Goal: Find specific page/section: Find specific page/section

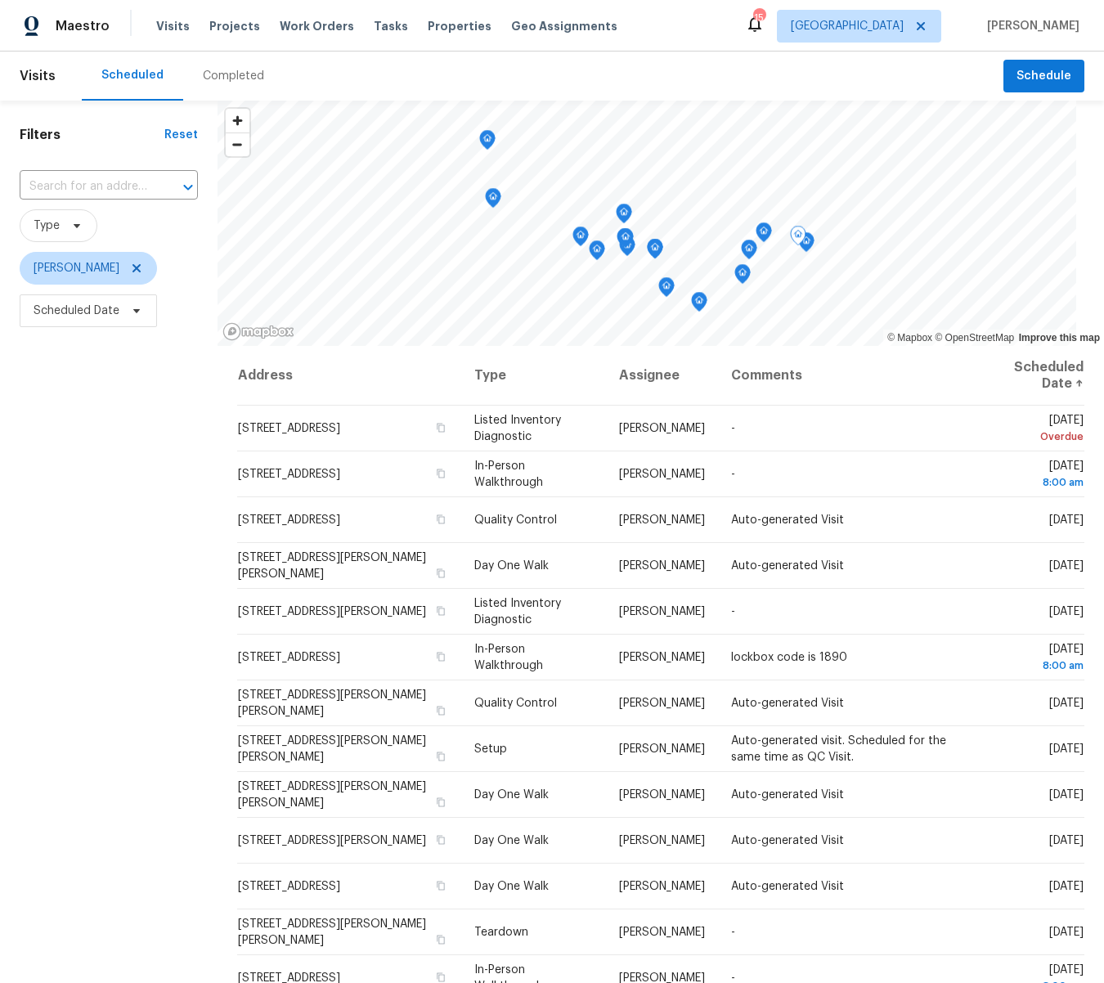
scroll to position [7, 0]
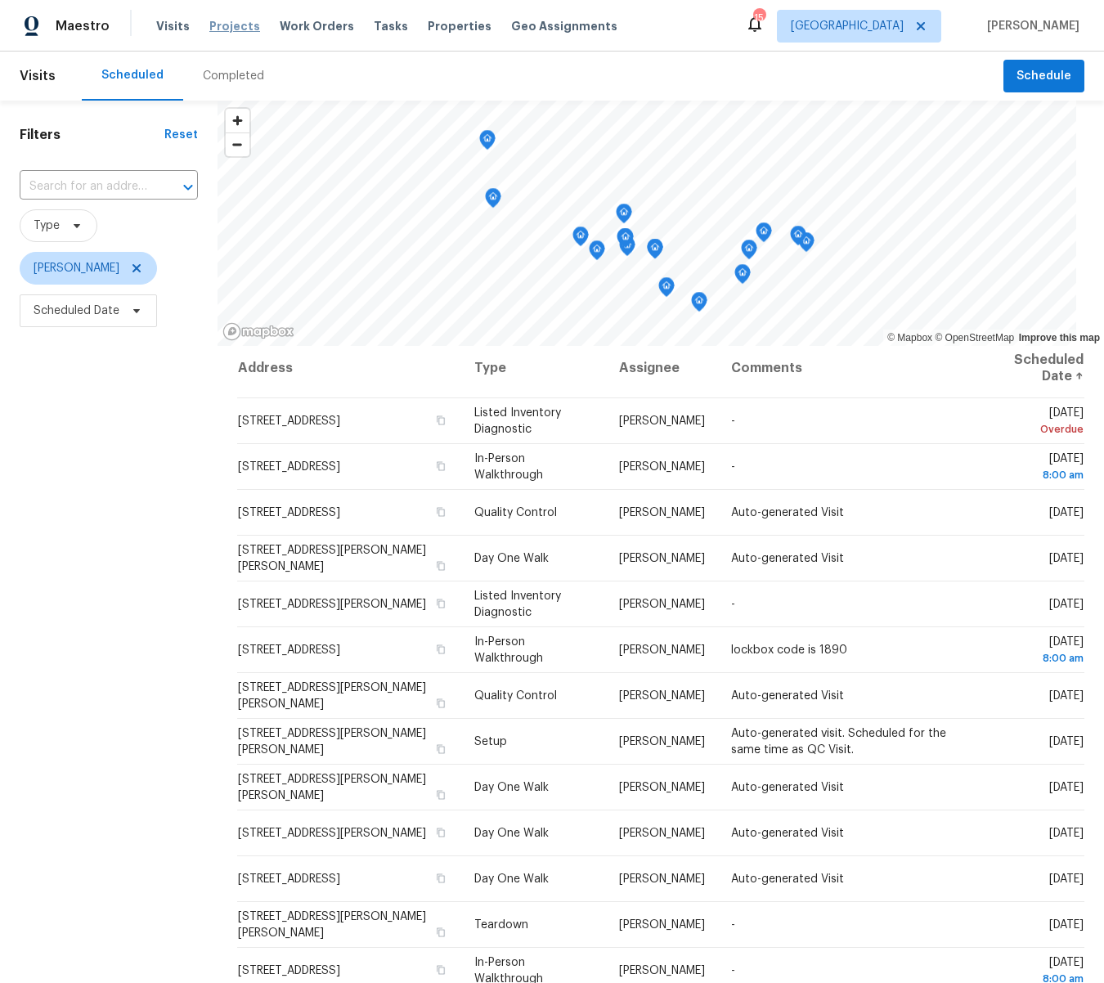
click at [225, 21] on span "Projects" at bounding box center [234, 26] width 51 height 16
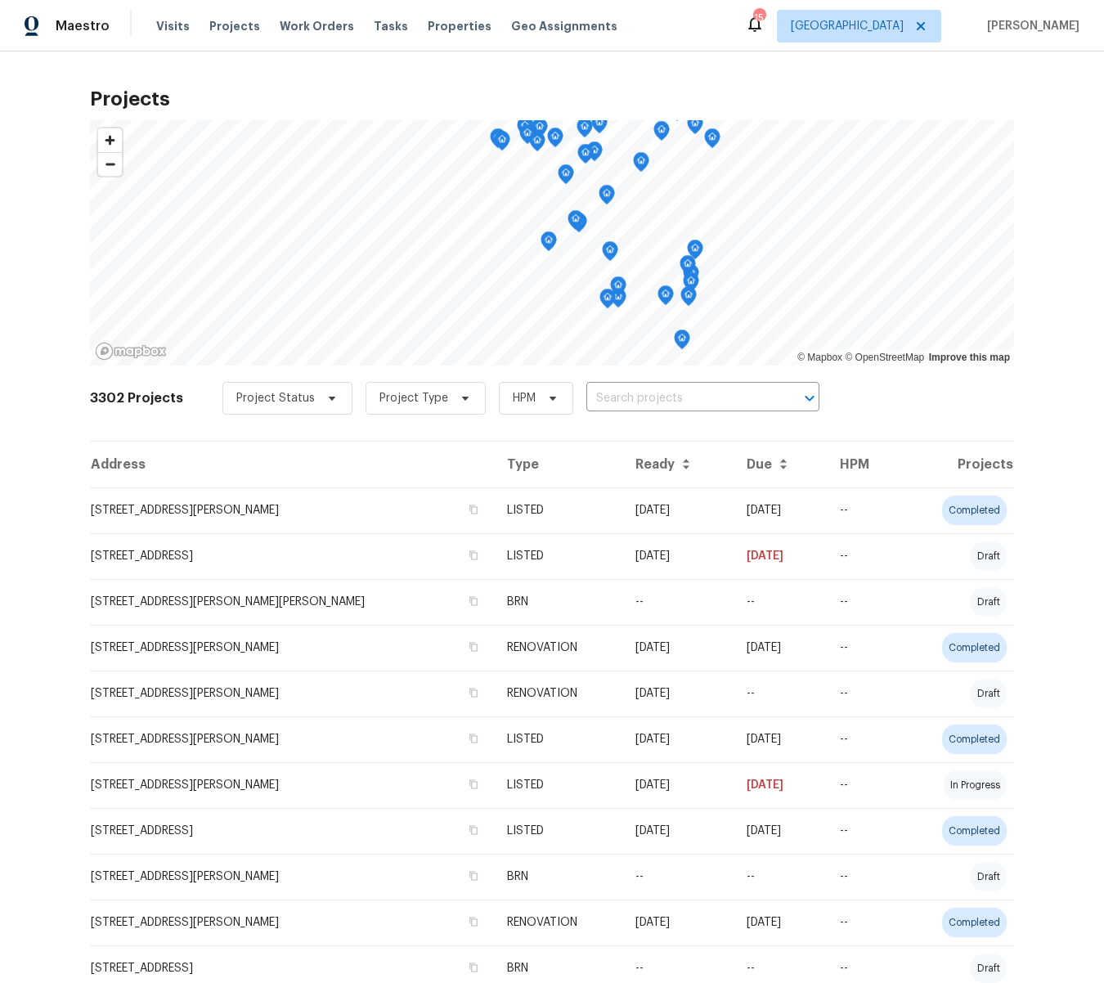
click at [653, 400] on input "text" at bounding box center [680, 398] width 187 height 25
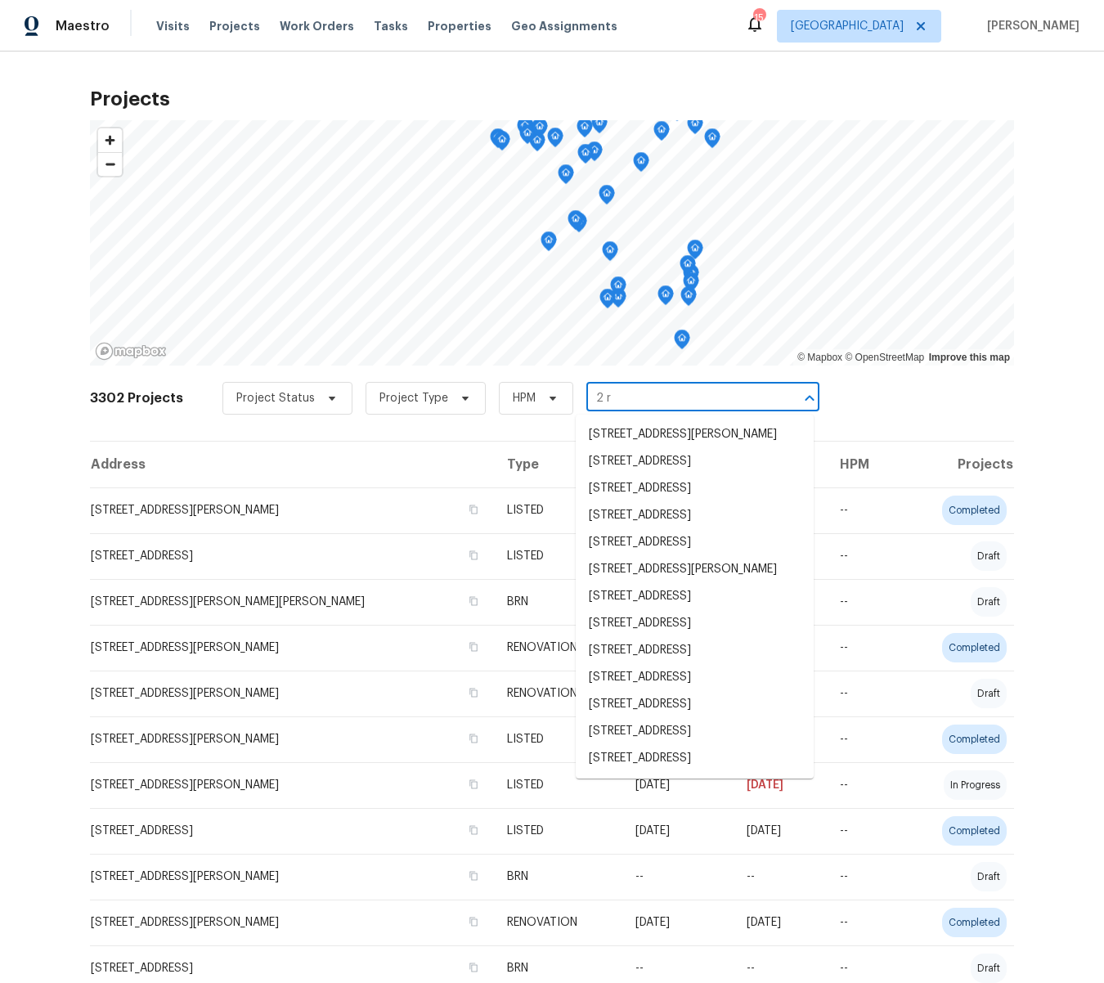
type input "2 ro"
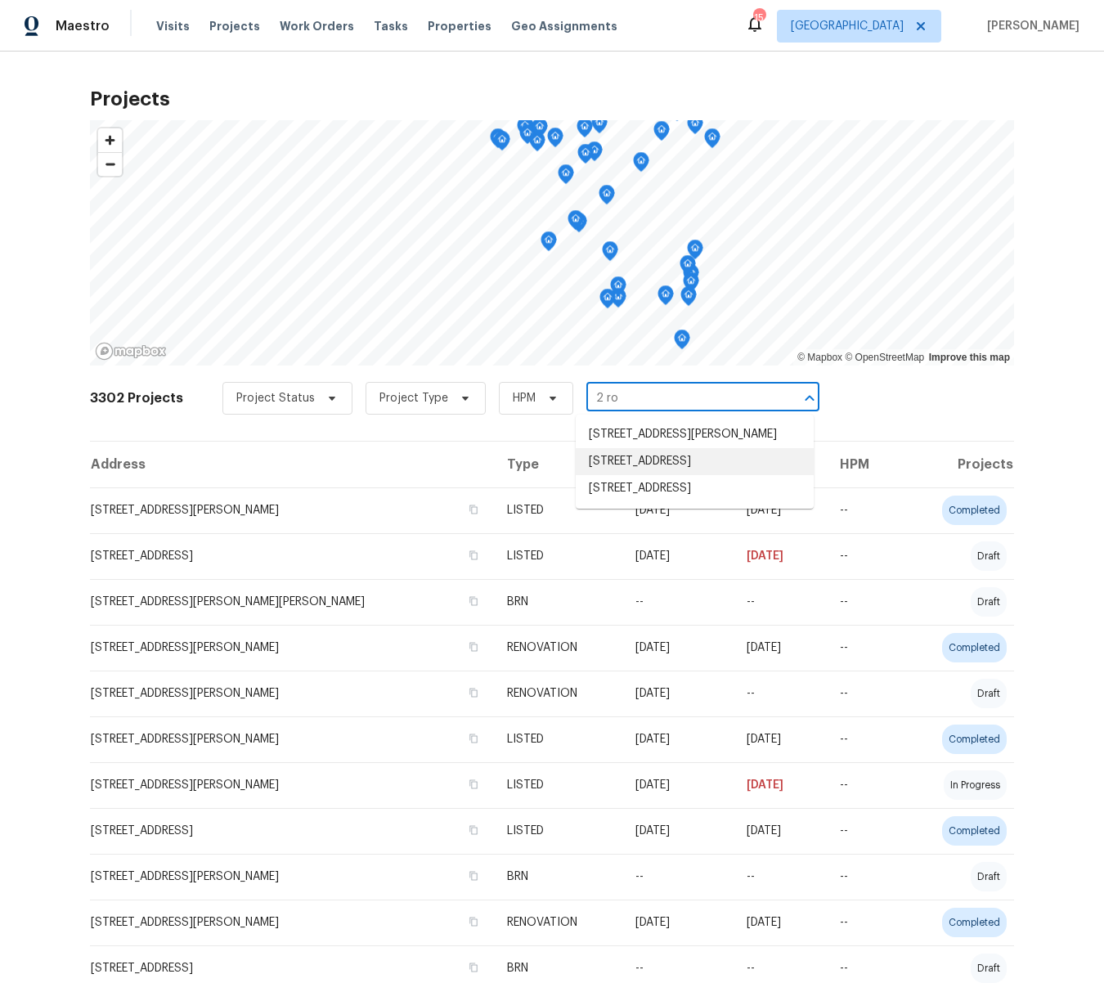
click at [645, 468] on li "[STREET_ADDRESS]" at bounding box center [695, 461] width 238 height 27
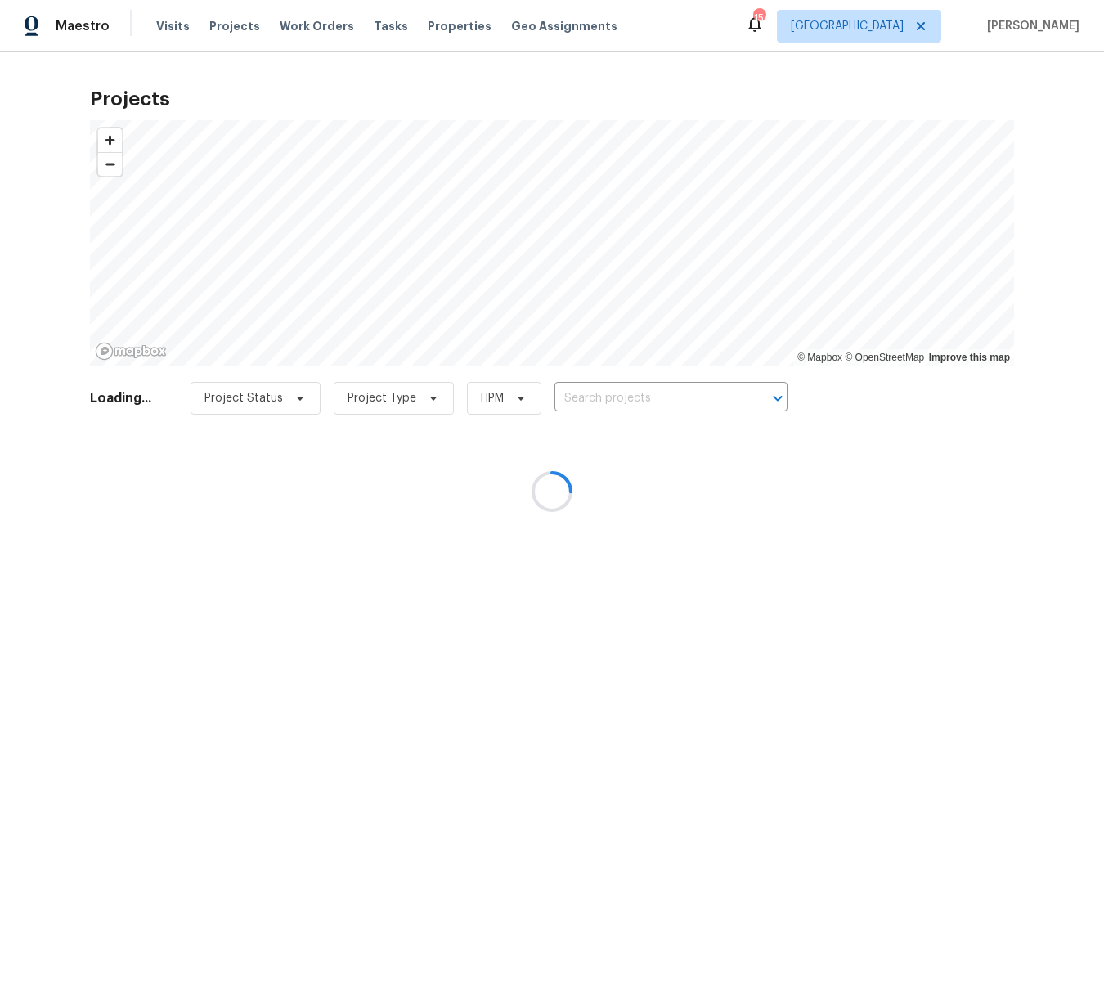
type input "[STREET_ADDRESS]"
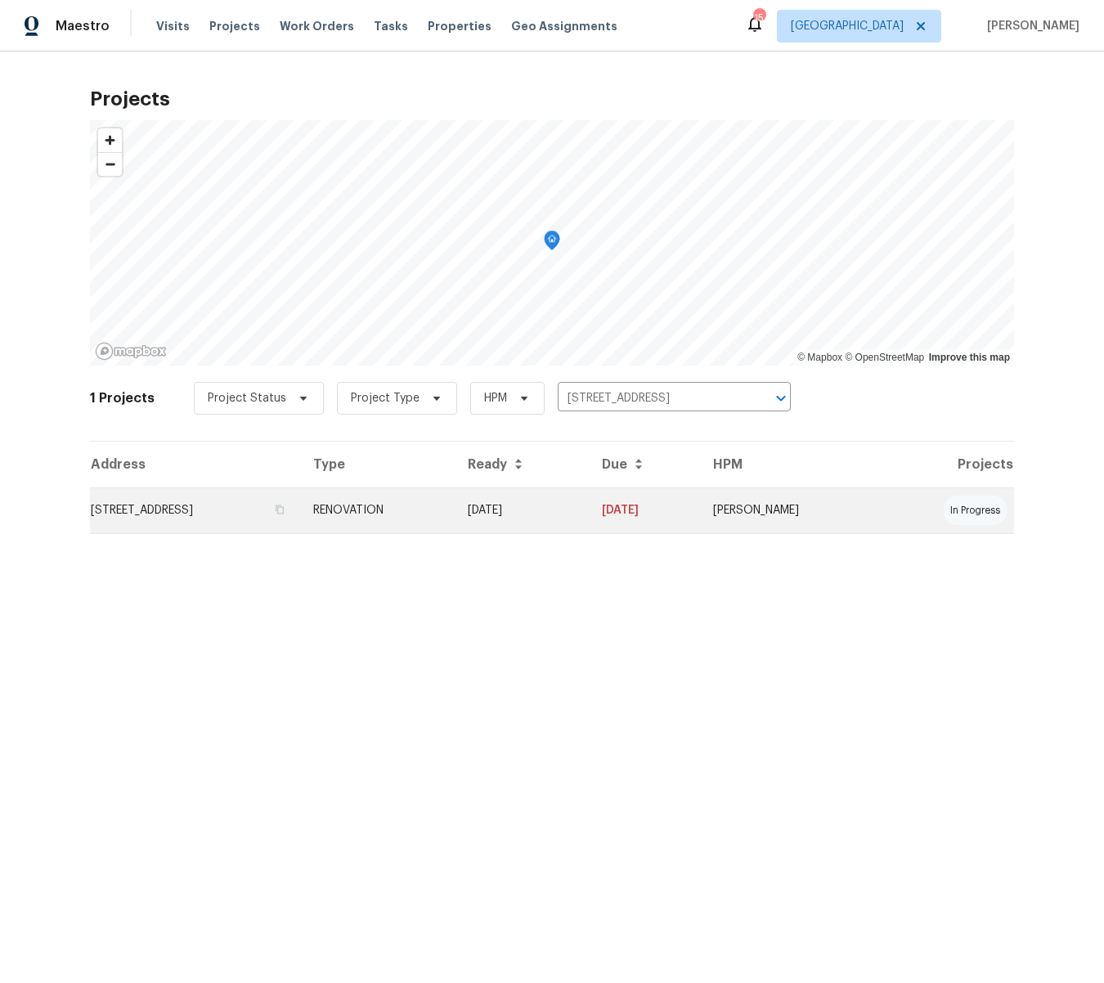
click at [260, 505] on td "[STREET_ADDRESS]" at bounding box center [195, 511] width 210 height 46
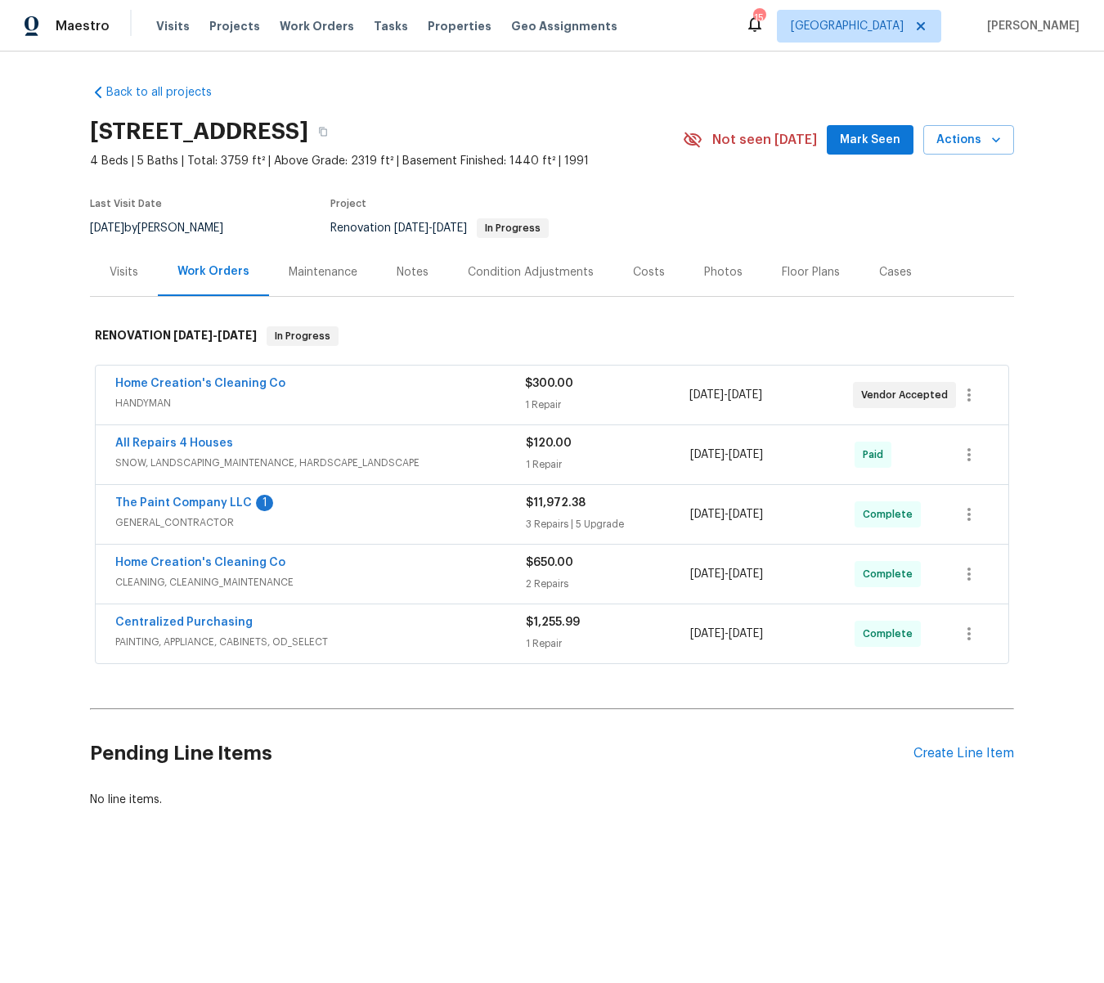
click at [803, 272] on div "Floor Plans" at bounding box center [811, 272] width 58 height 16
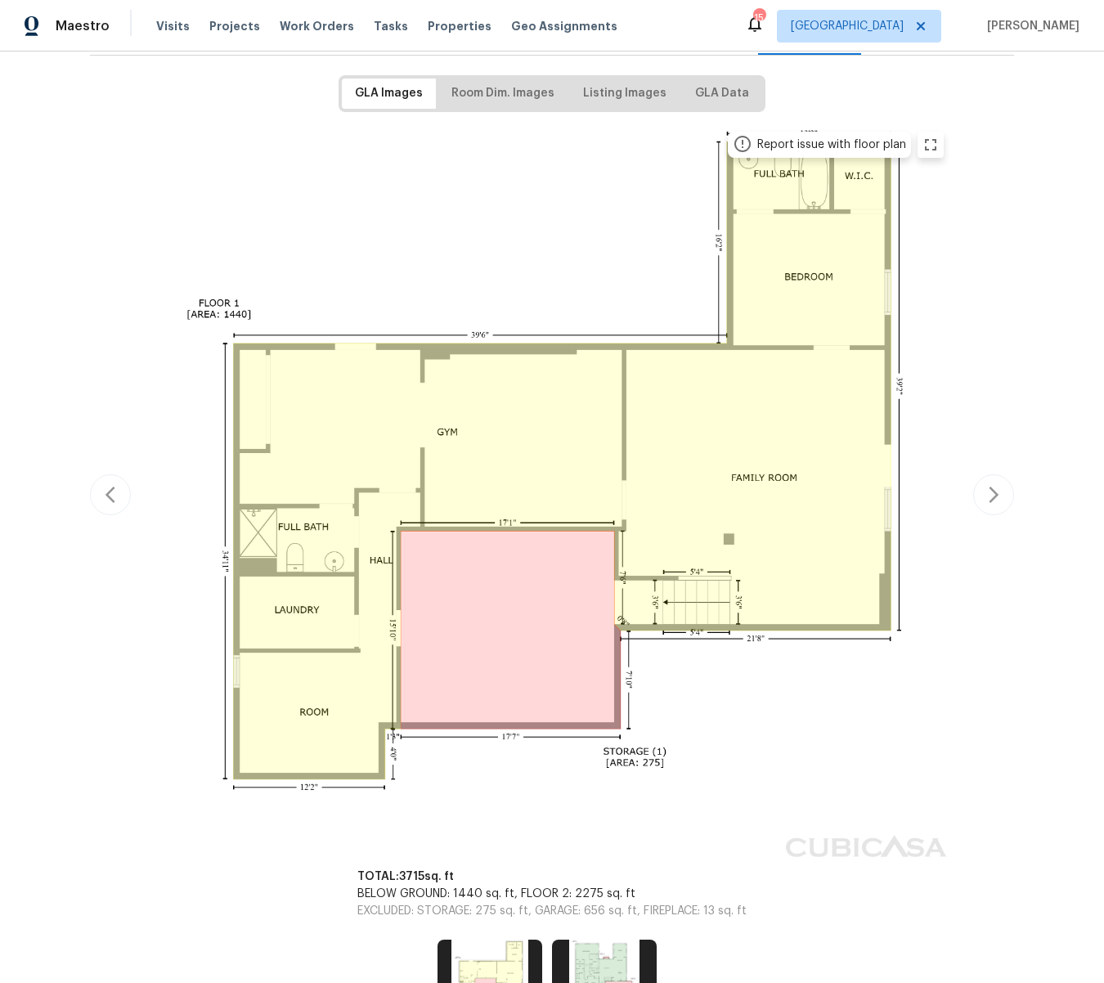
scroll to position [245, 0]
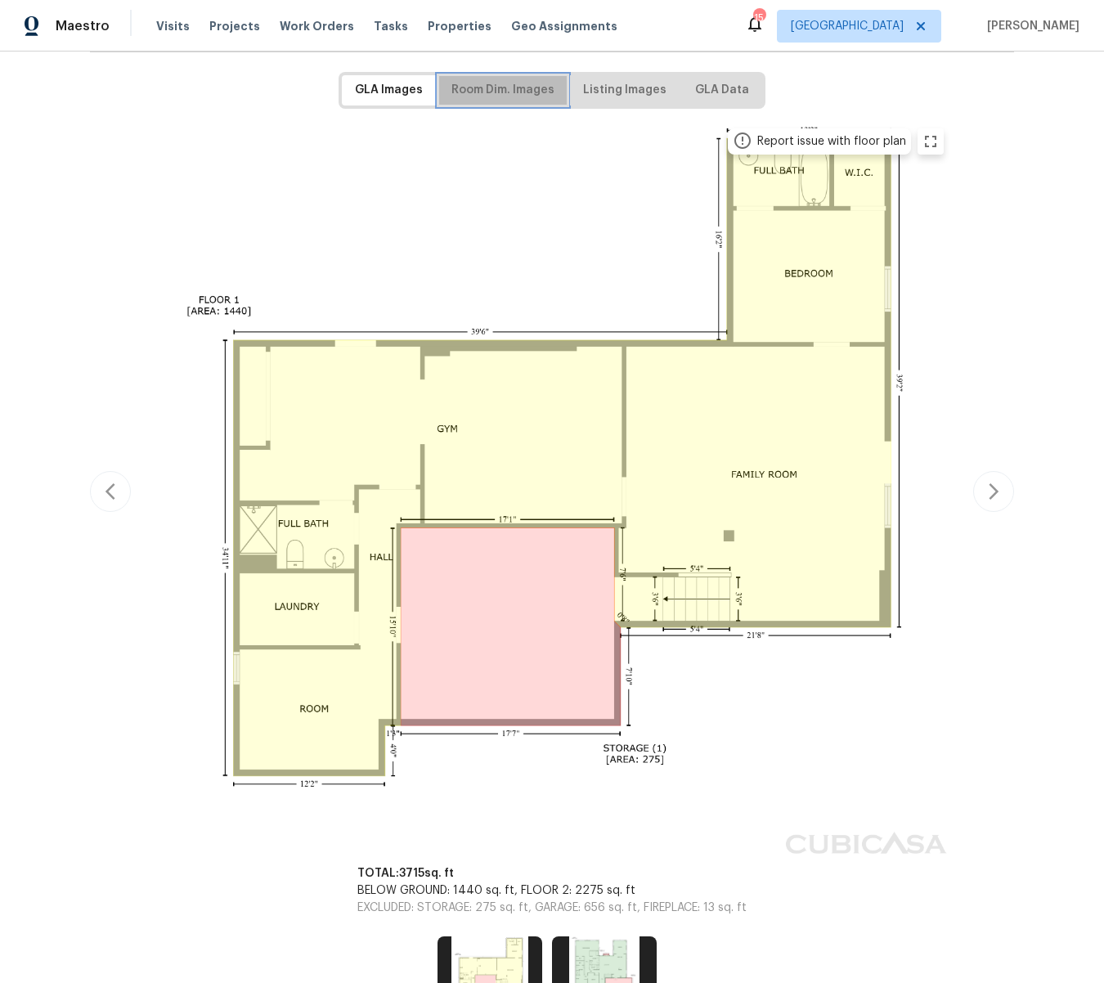
click at [524, 88] on span "Room Dim. Images" at bounding box center [503, 90] width 103 height 20
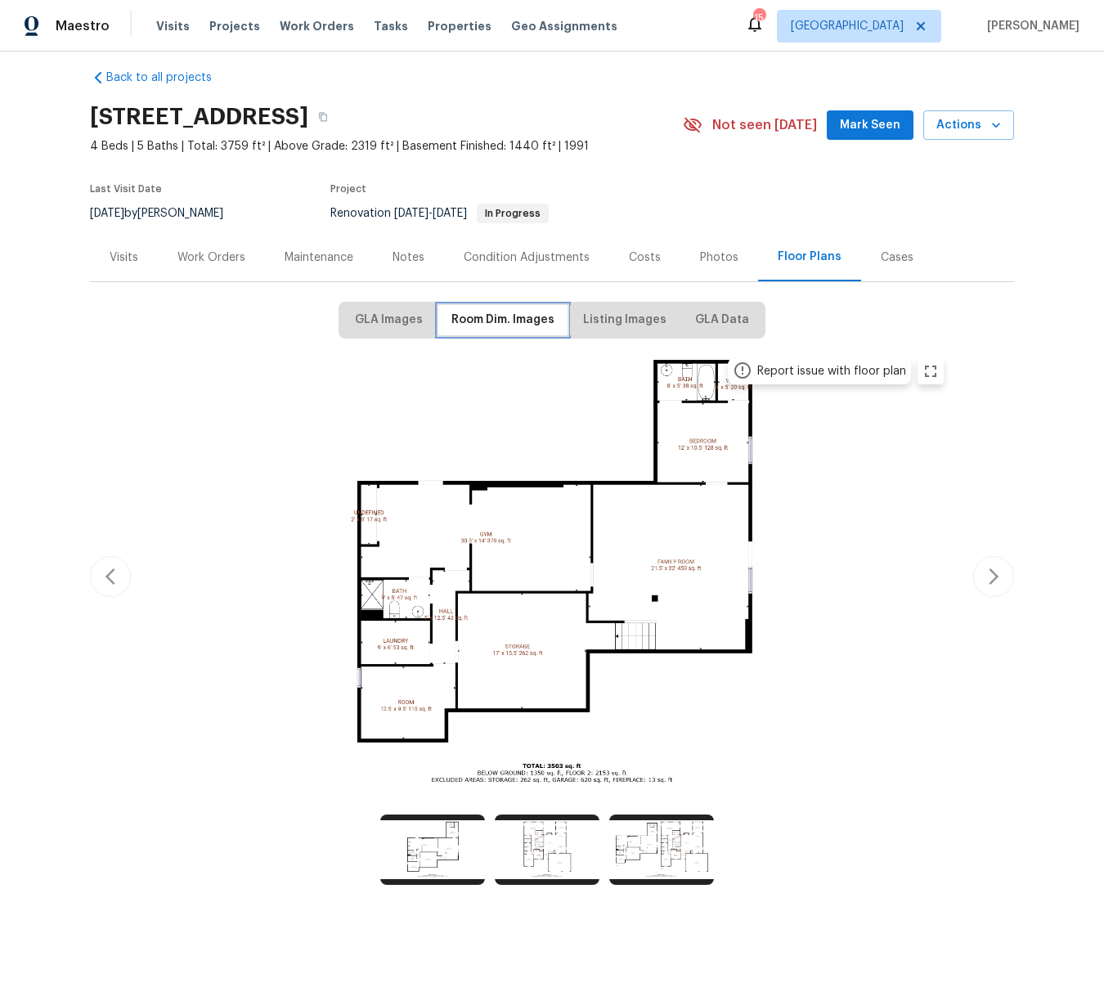
scroll to position [22, 0]
